Goal: Task Accomplishment & Management: Manage account settings

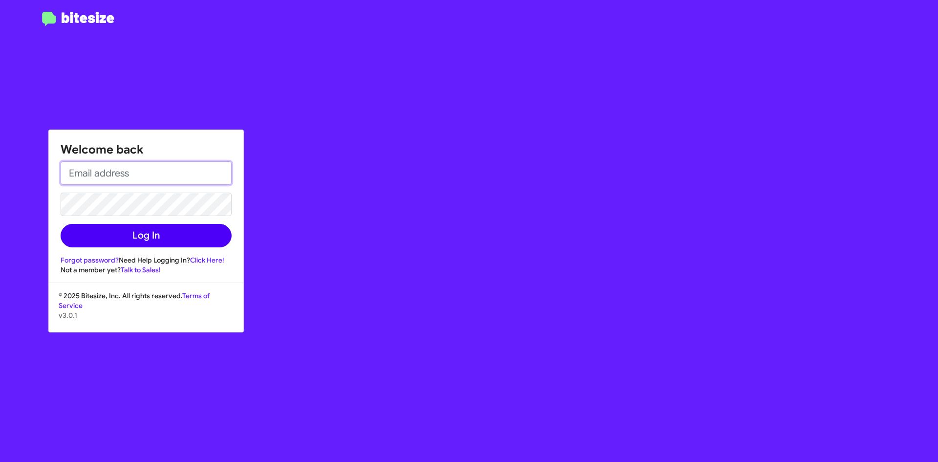
type input "ehl@hicksautogroup.com"
click at [158, 238] on button "Log In" at bounding box center [146, 235] width 171 height 23
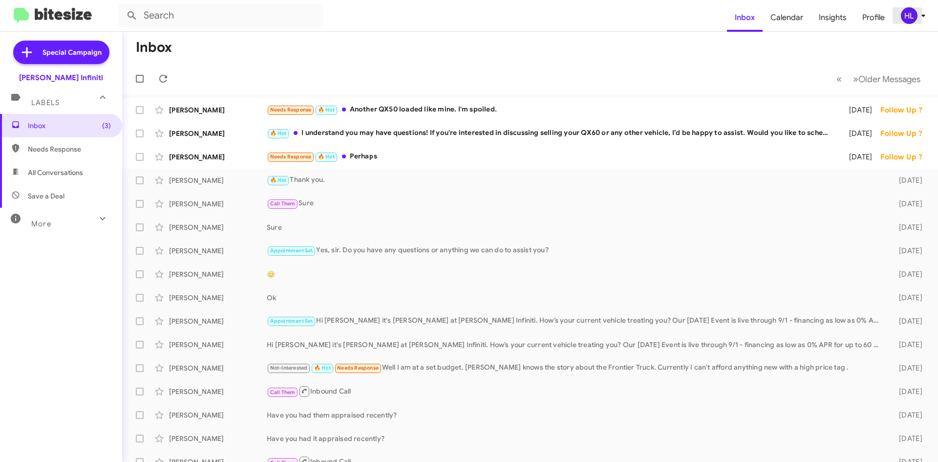
click at [906, 22] on div "HL" at bounding box center [909, 15] width 17 height 17
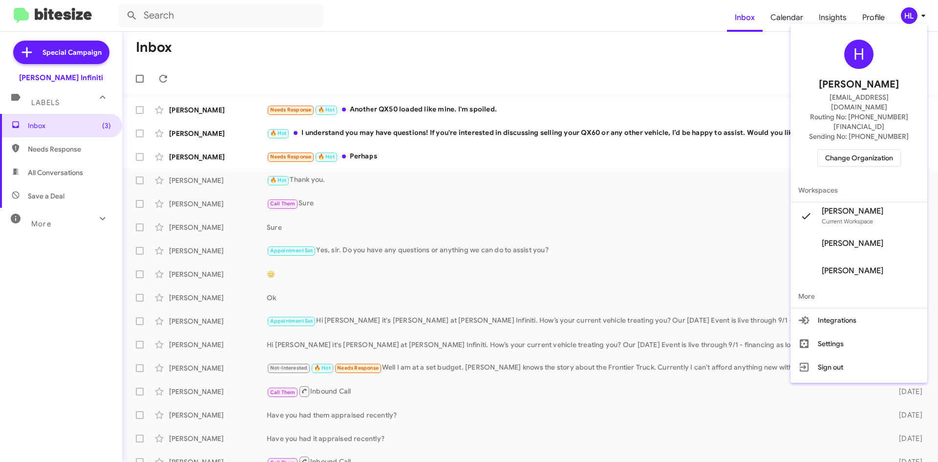
click at [870, 150] on span "Change Organization" at bounding box center [859, 158] width 68 height 17
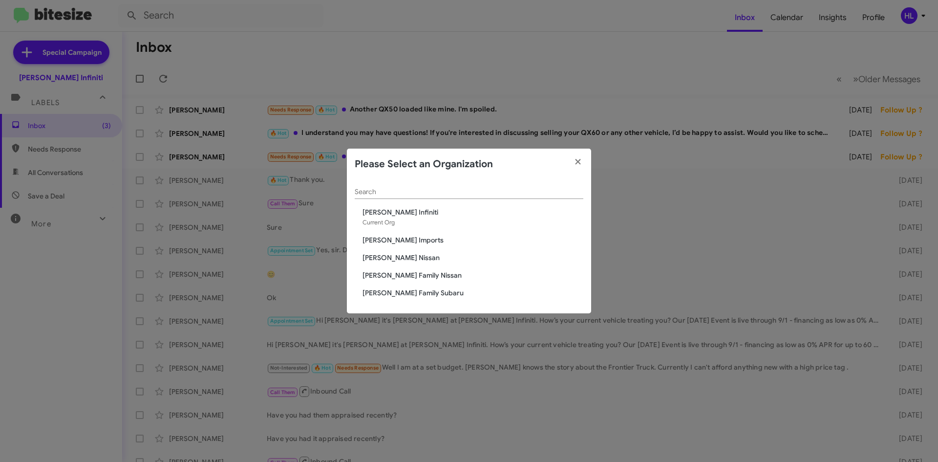
click at [385, 255] on span "[PERSON_NAME] Nissan" at bounding box center [473, 258] width 221 height 10
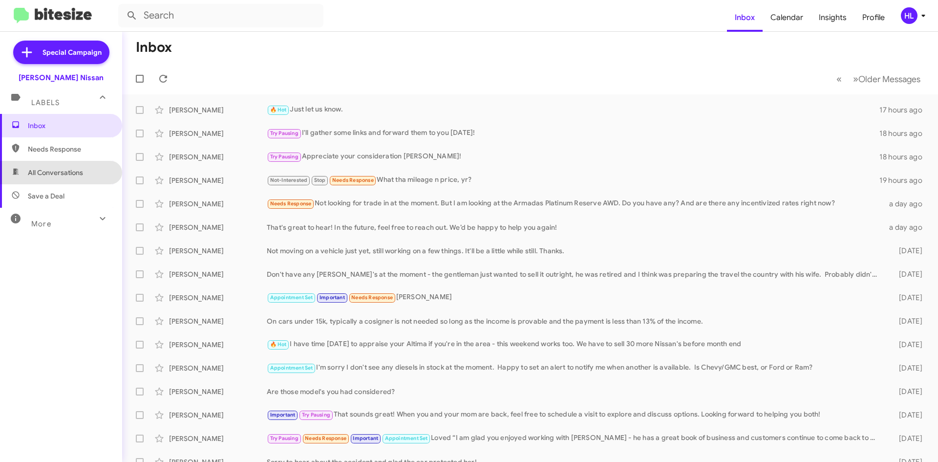
click at [62, 176] on span "All Conversations" at bounding box center [55, 173] width 55 height 10
type input "in:all-conversations"
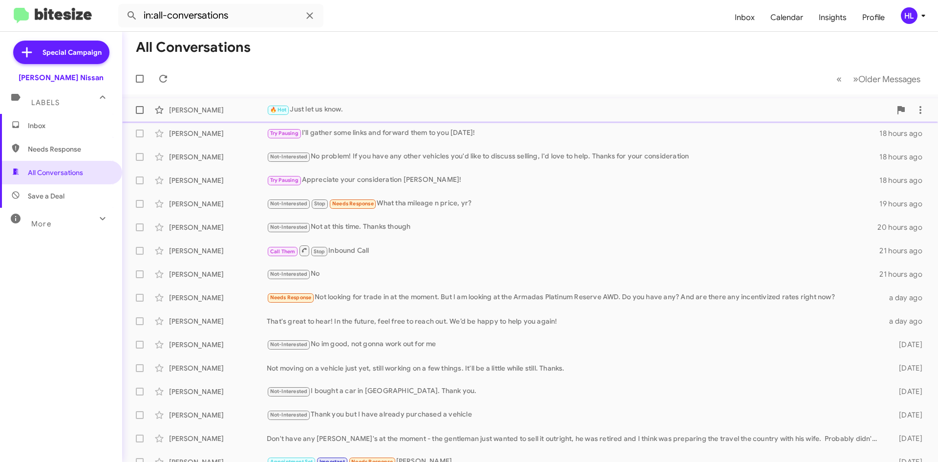
click at [201, 99] on span "[PERSON_NAME] 🔥 Hot Just let us know. 17 hours ago" at bounding box center [530, 109] width 816 height 23
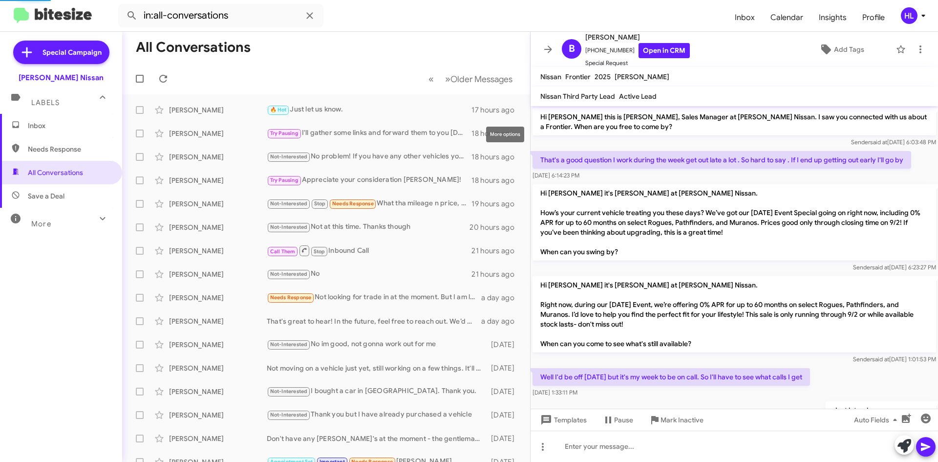
scroll to position [39, 0]
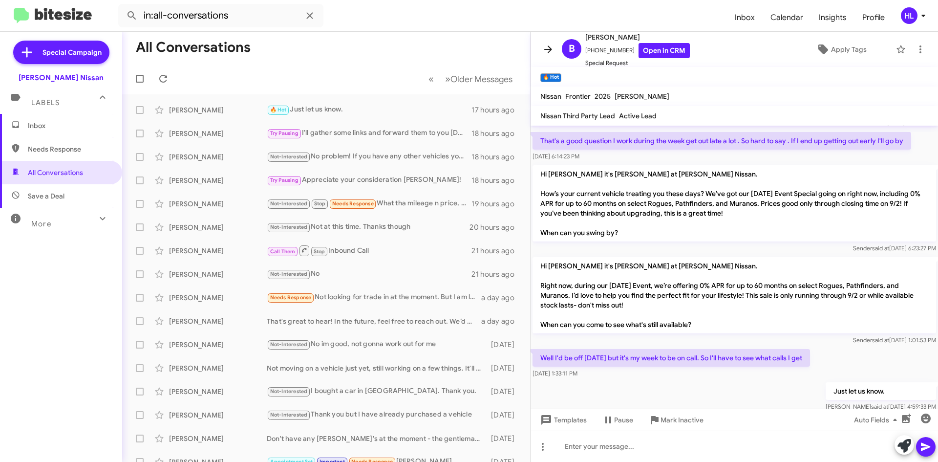
click at [550, 43] on icon at bounding box center [548, 49] width 12 height 12
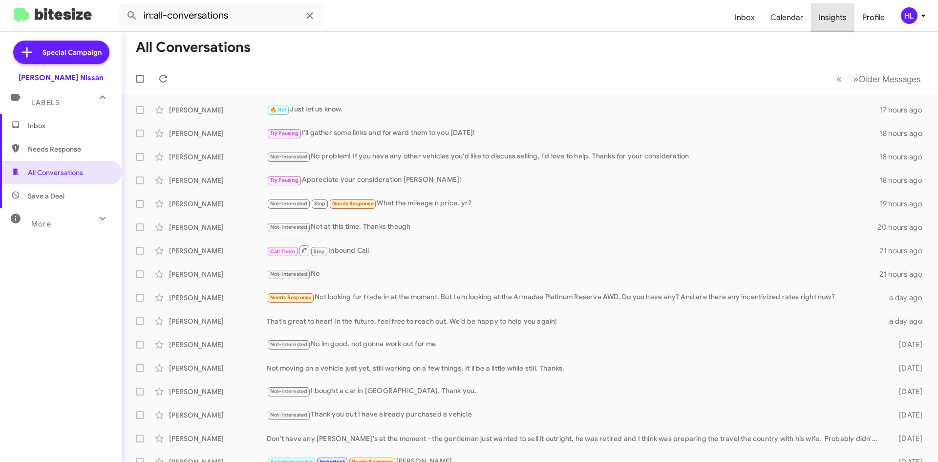
click at [833, 17] on span "Insights" at bounding box center [832, 17] width 43 height 28
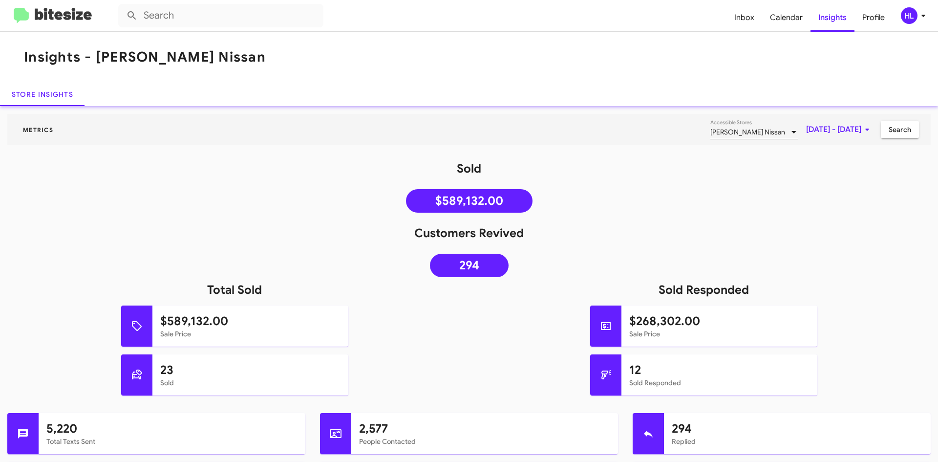
type input "in:all-conversations"
